Goal: Task Accomplishment & Management: Use online tool/utility

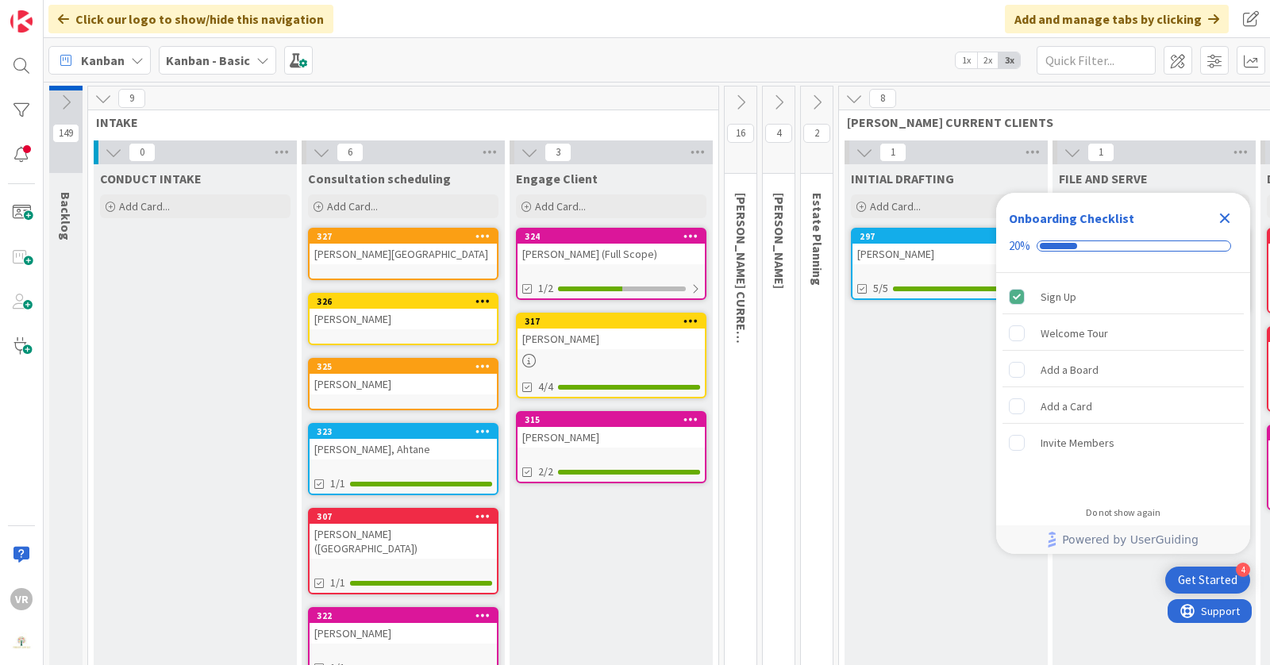
click at [1219, 215] on icon "Close Checklist" at bounding box center [1224, 218] width 19 height 19
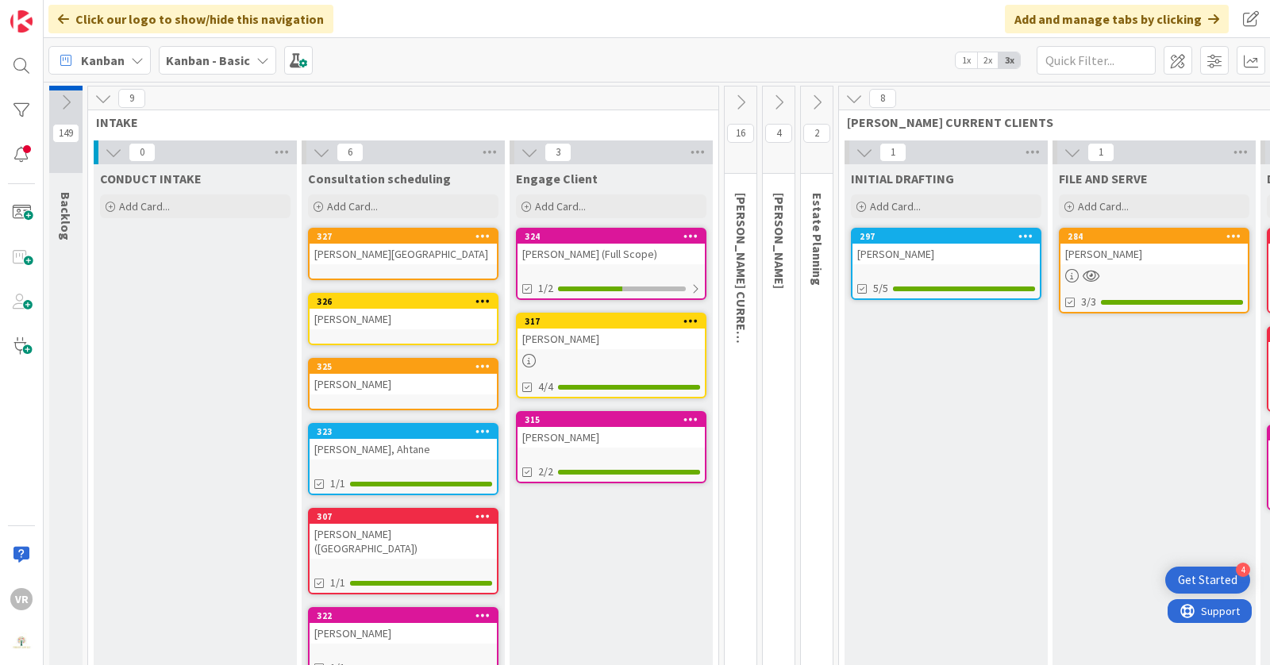
click at [68, 109] on icon at bounding box center [65, 102] width 17 height 17
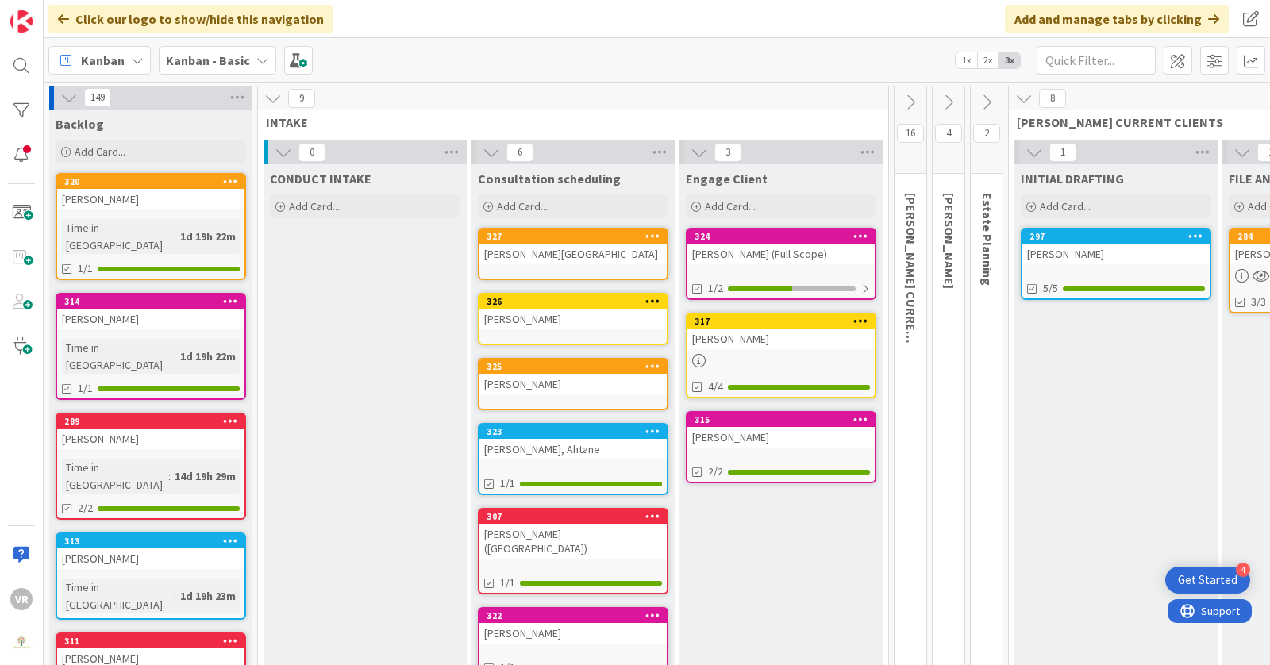
click at [68, 110] on div "Backlog" at bounding box center [150, 121] width 203 height 22
click at [66, 94] on icon at bounding box center [68, 97] width 17 height 17
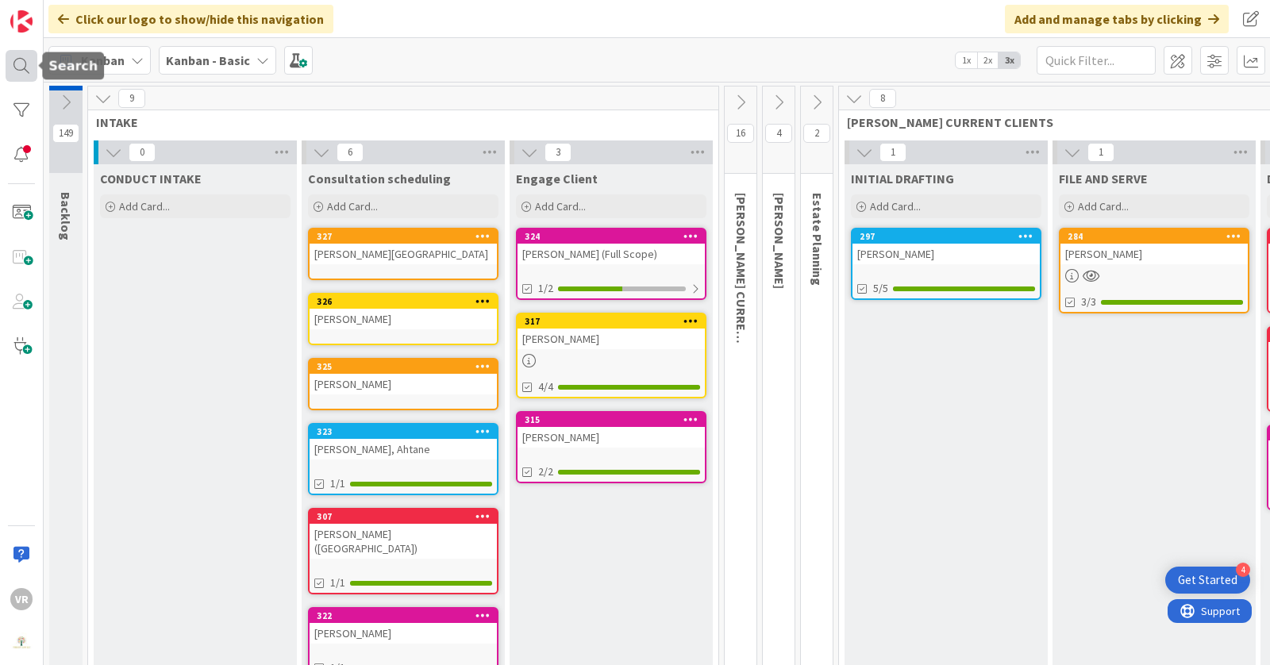
click at [33, 67] on div at bounding box center [22, 66] width 32 height 32
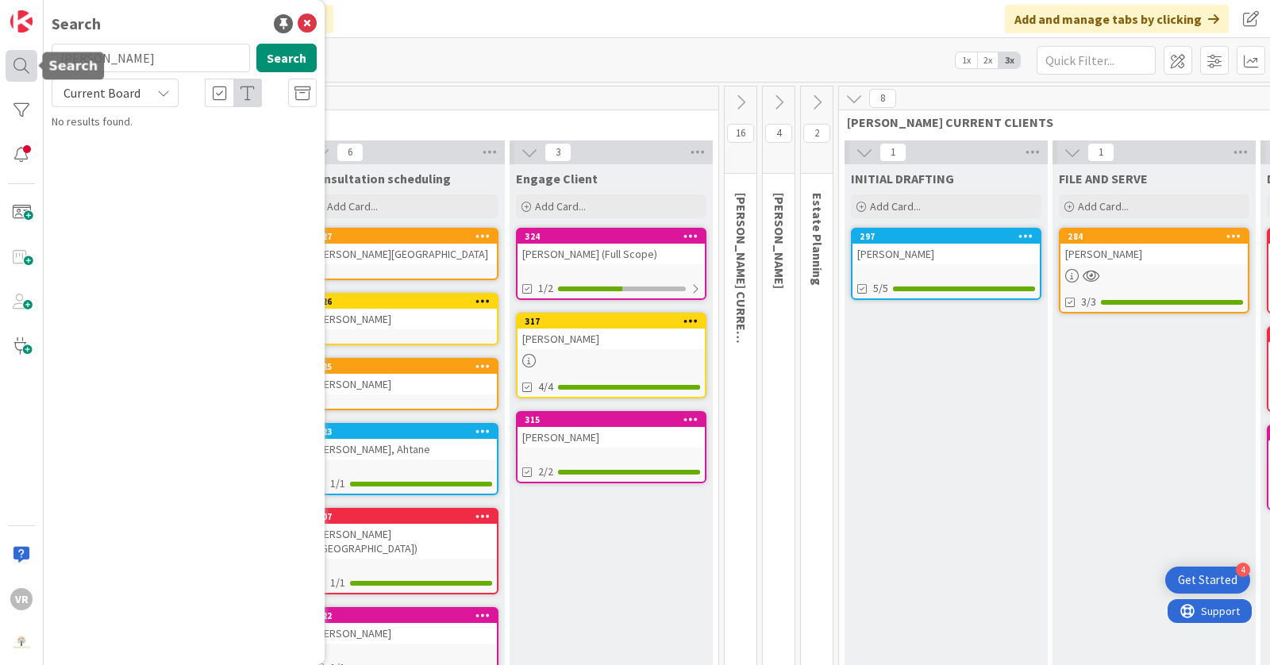
type input "[PERSON_NAME]"
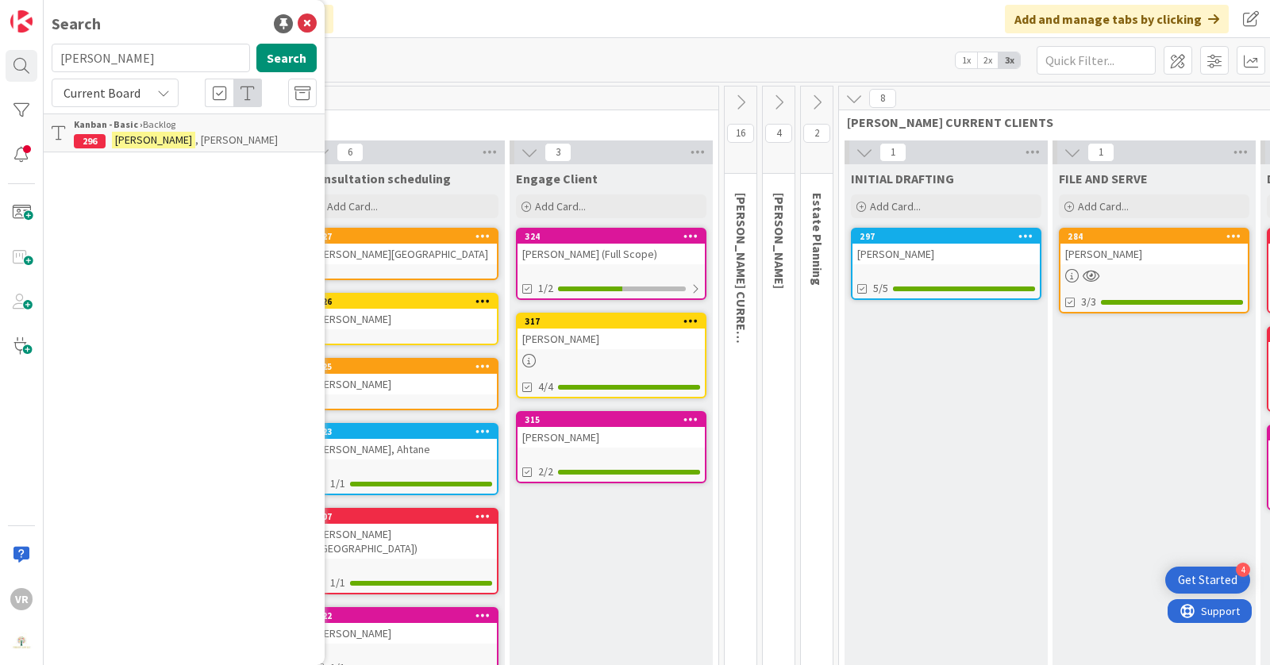
click at [195, 133] on span ", [PERSON_NAME]" at bounding box center [236, 140] width 83 height 14
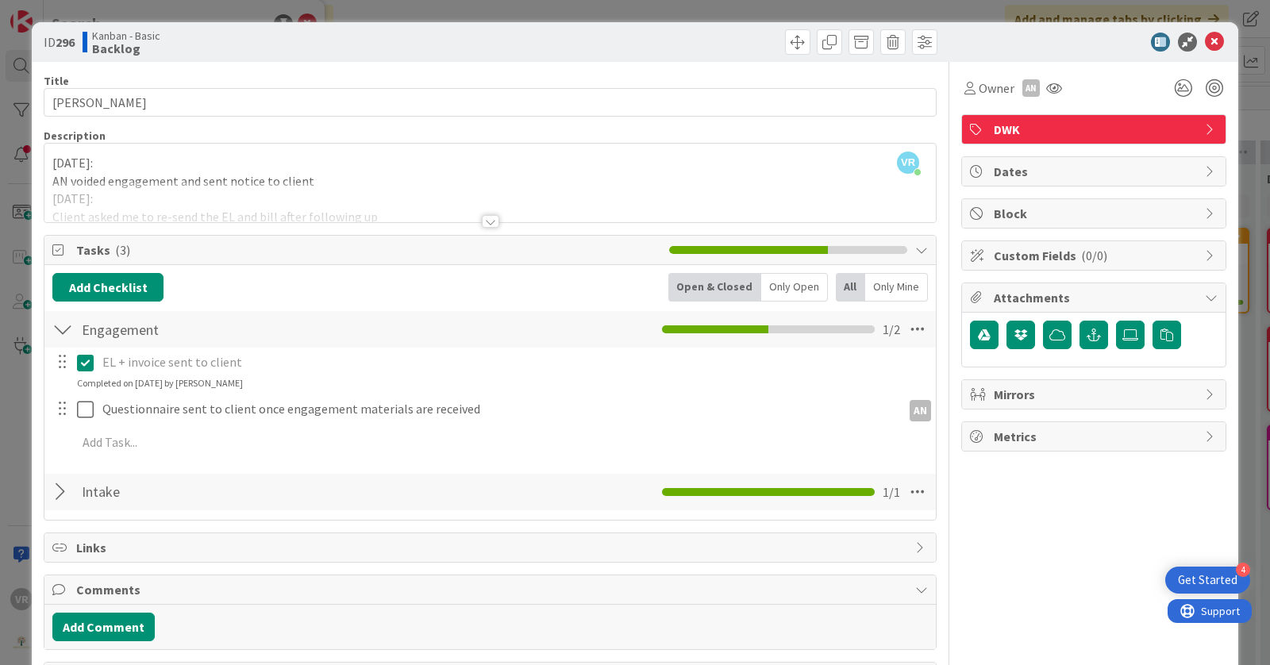
click at [1169, 141] on div "DWK" at bounding box center [1094, 129] width 264 height 29
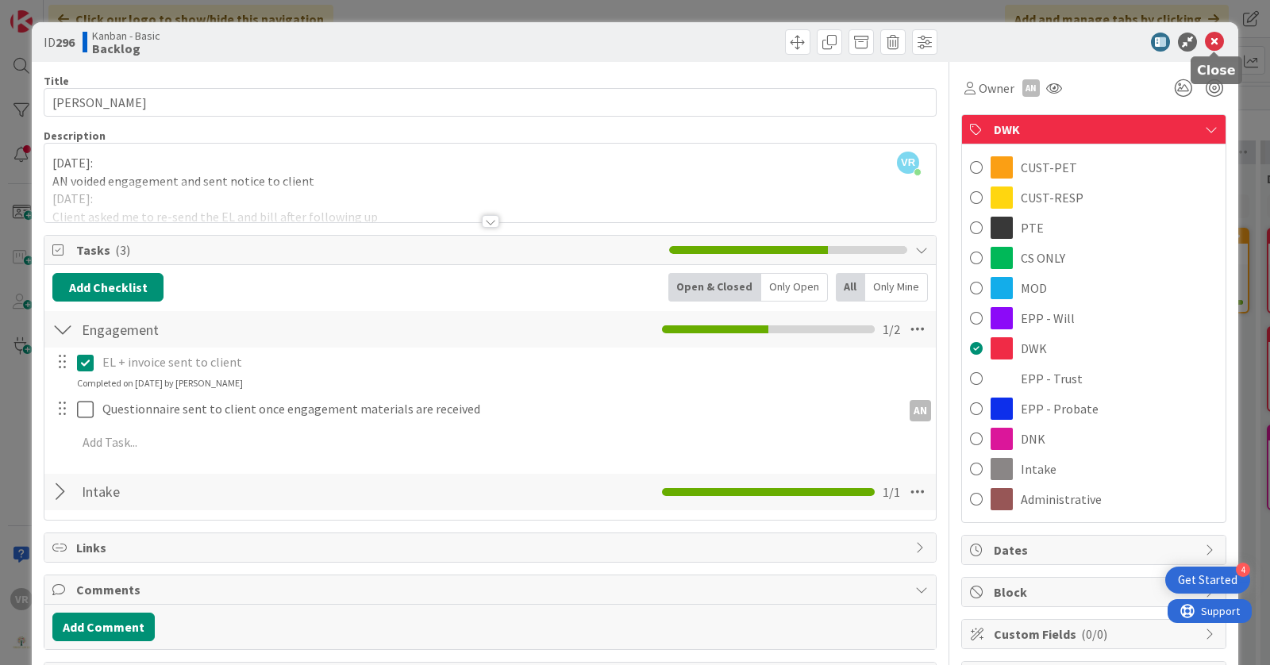
click at [1213, 40] on icon at bounding box center [1214, 42] width 19 height 19
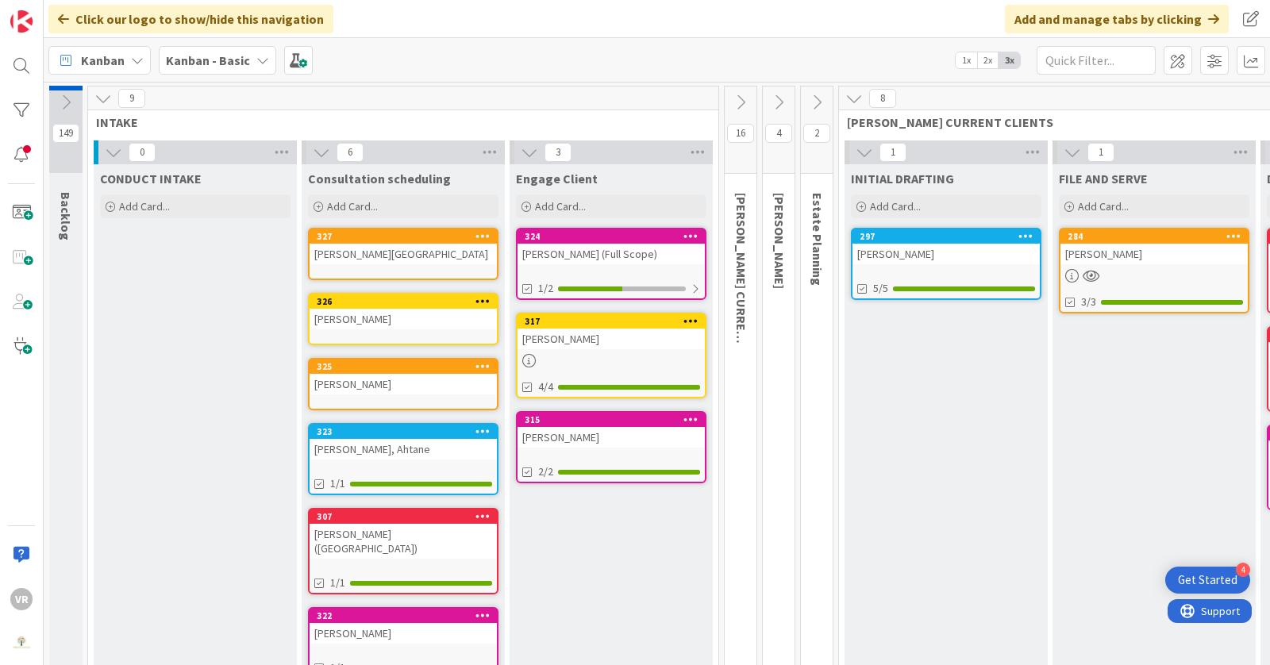
click at [64, 105] on icon at bounding box center [65, 102] width 17 height 17
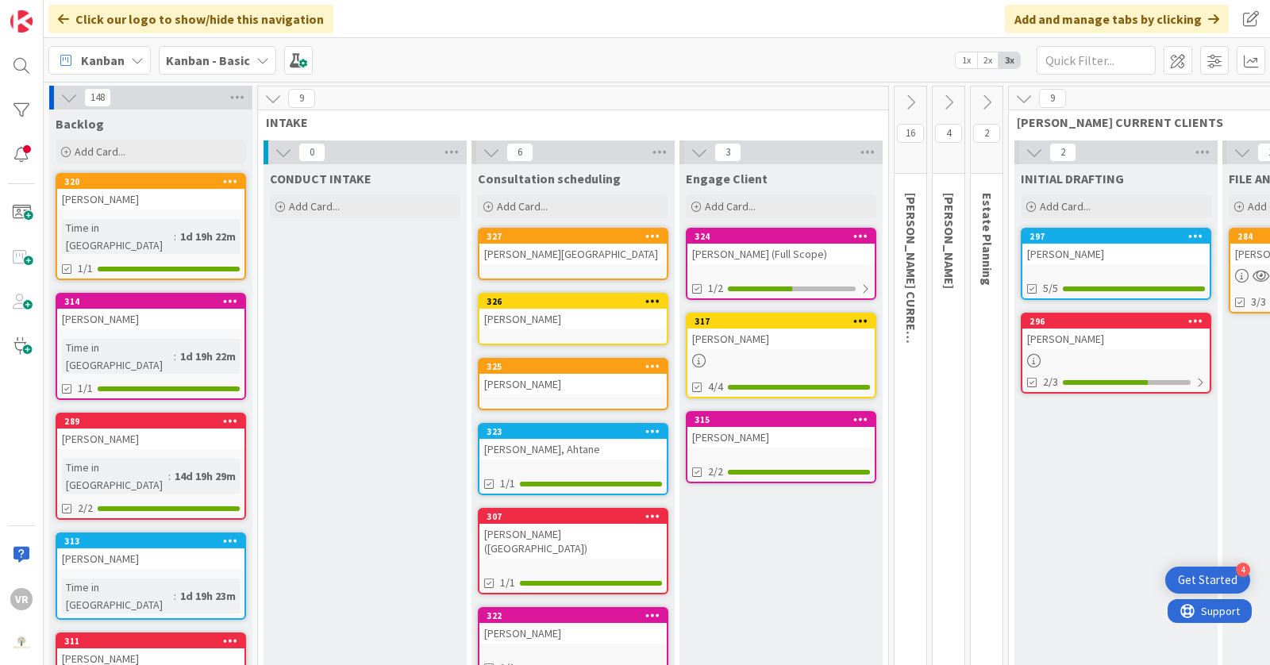
click at [64, 100] on icon at bounding box center [68, 97] width 17 height 17
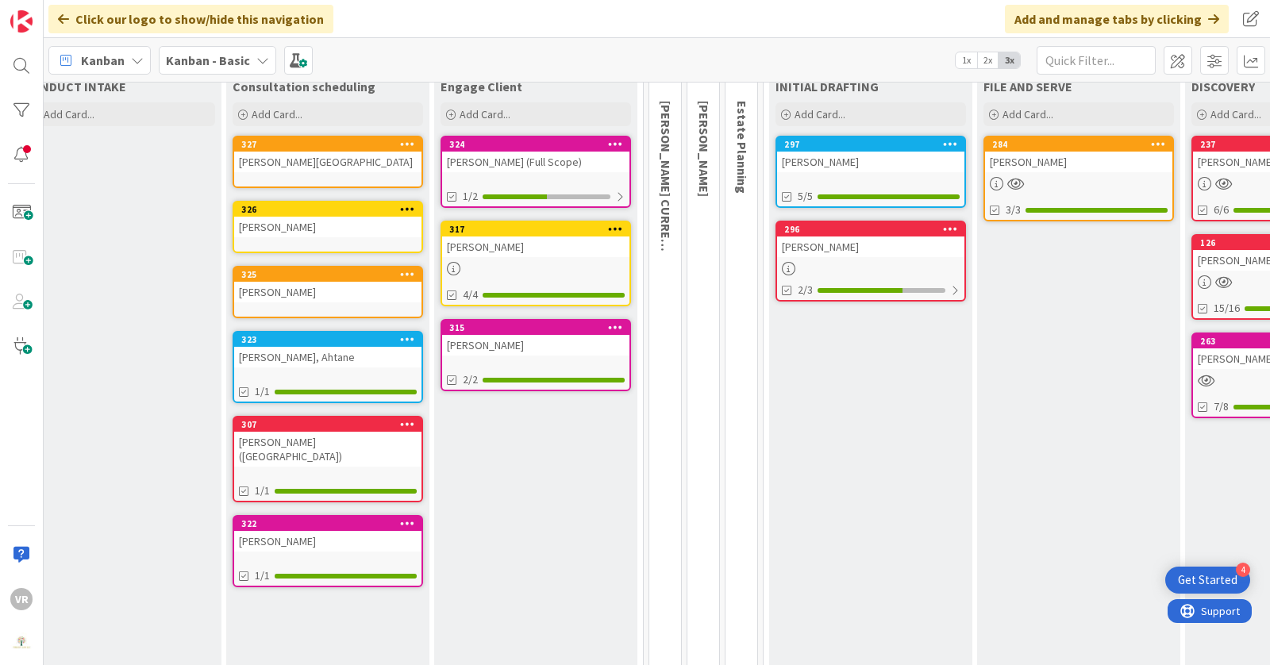
scroll to position [92, 78]
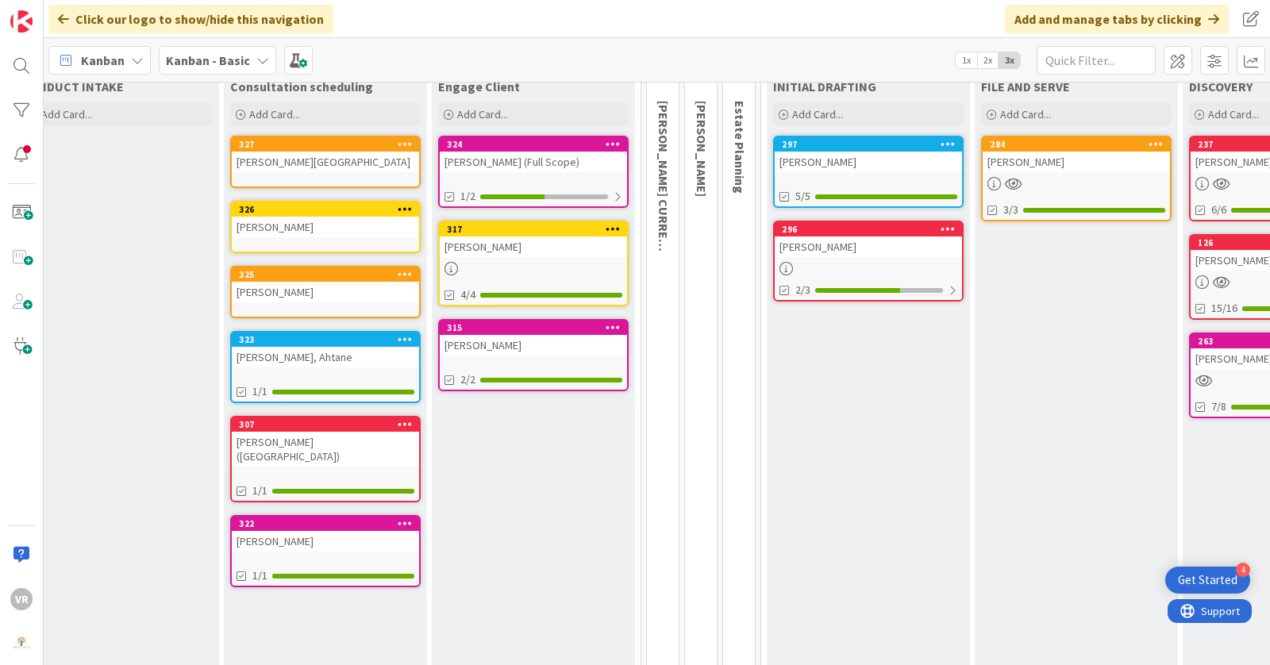
click at [314, 357] on div "[PERSON_NAME], Ahtane" at bounding box center [325, 357] width 187 height 21
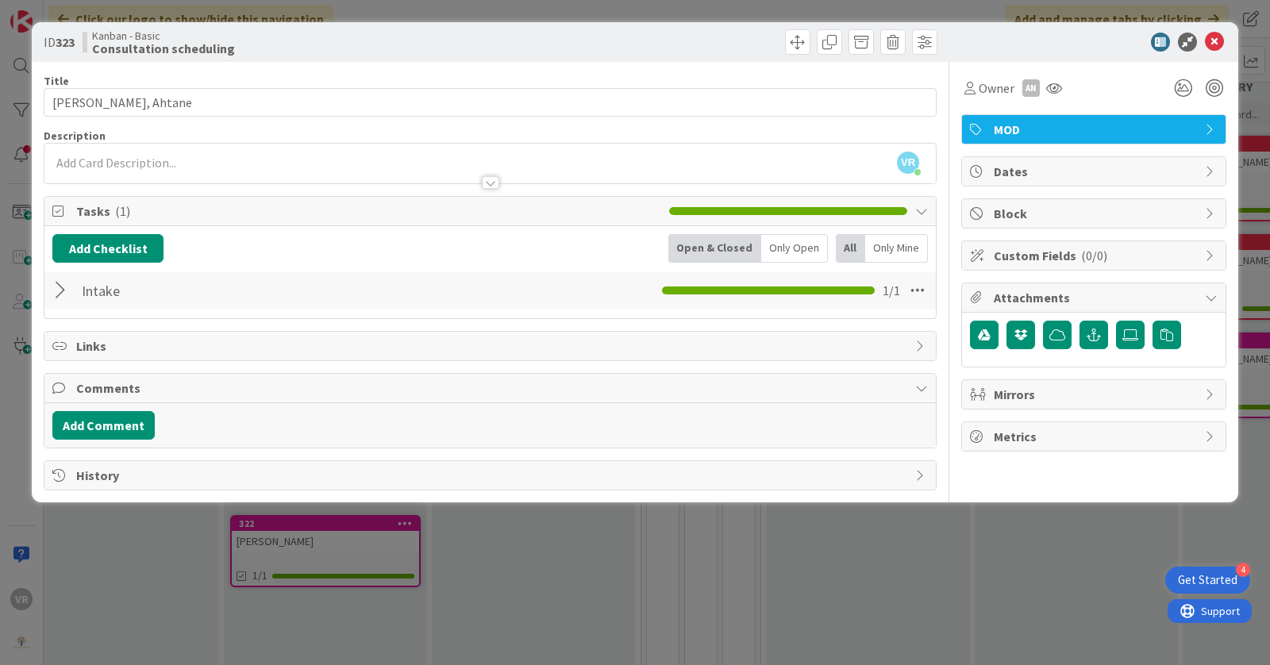
click at [57, 300] on div at bounding box center [62, 290] width 21 height 29
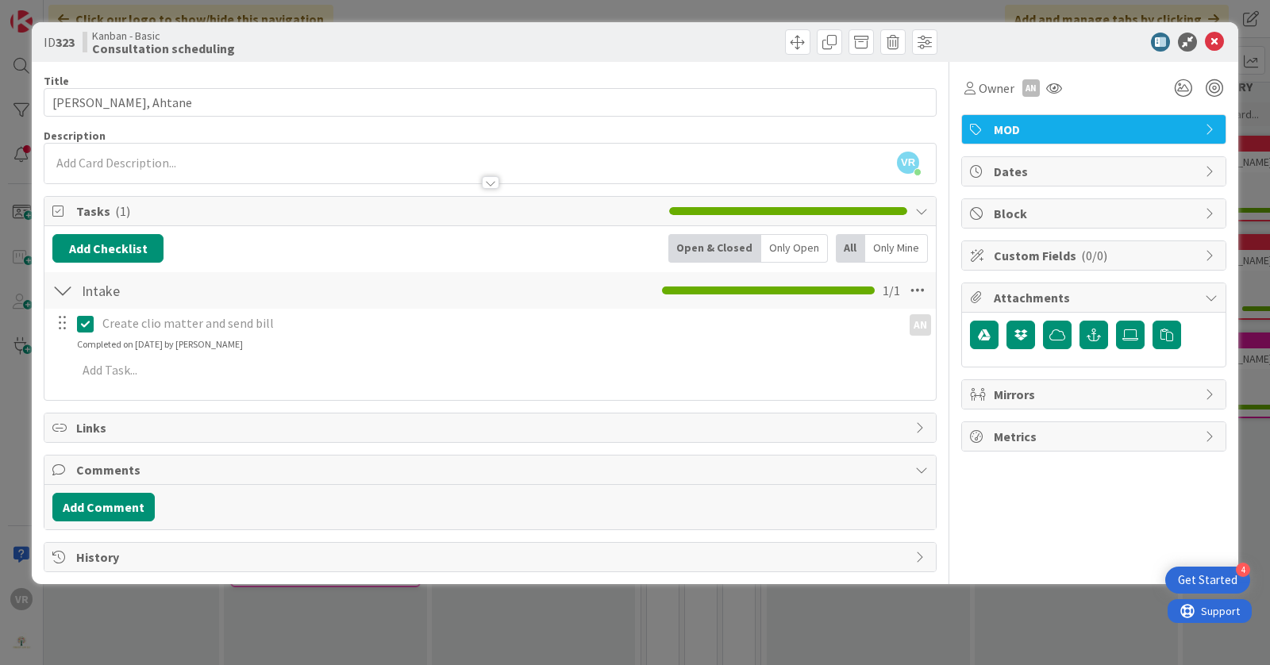
click at [57, 300] on div at bounding box center [62, 290] width 21 height 29
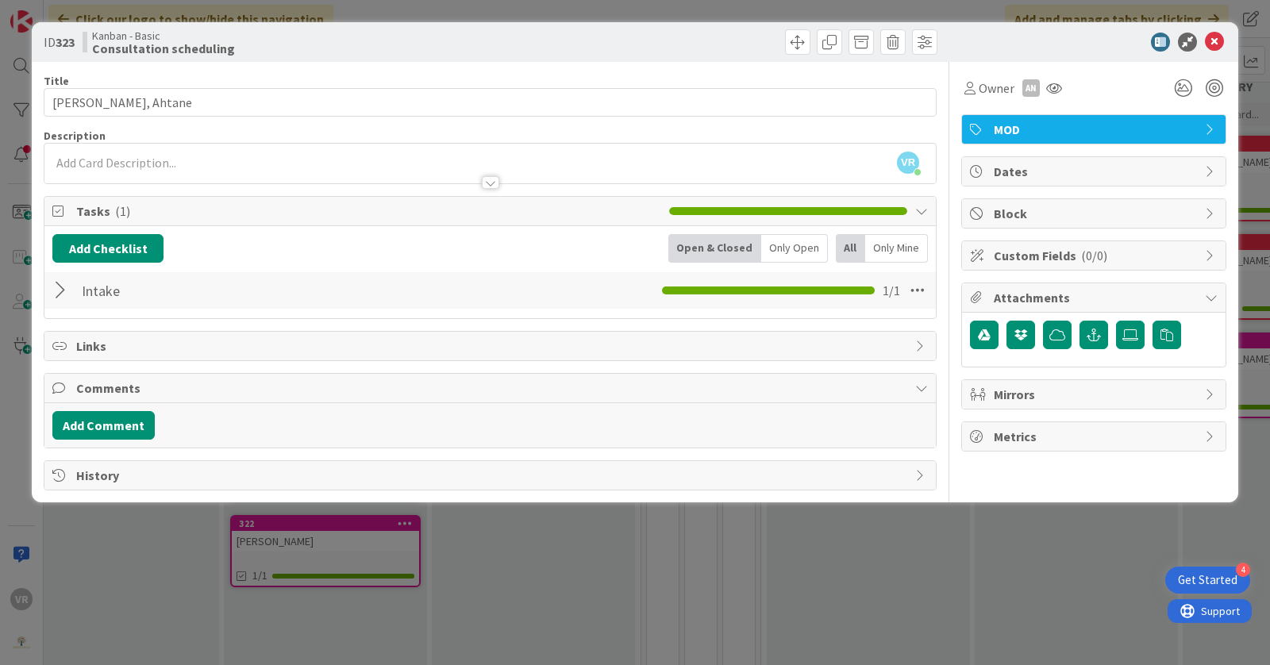
click at [410, 560] on div "ID 323 Kanban - Basic Consultation scheduling Title 17 / 128 [PERSON_NAME] Desc…" at bounding box center [635, 332] width 1270 height 665
